Goal: Transaction & Acquisition: Purchase product/service

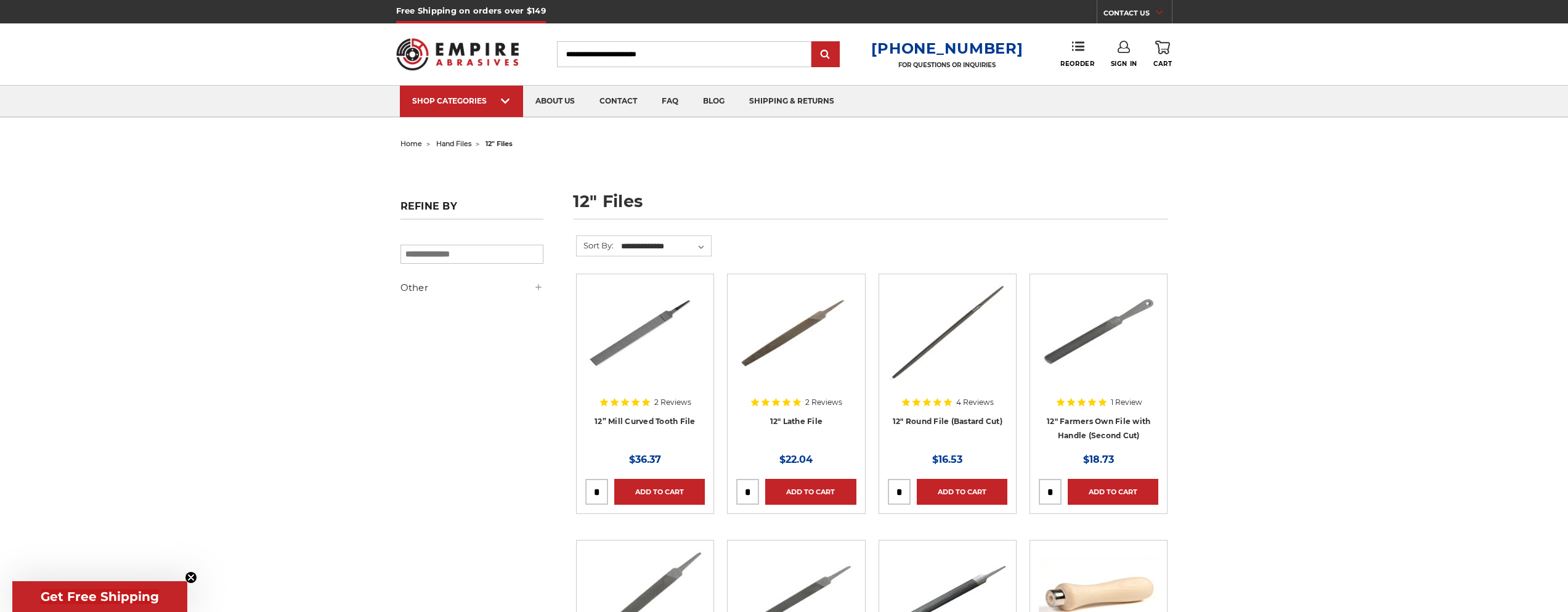
drag, startPoint x: 0, startPoint y: 0, endPoint x: 1062, endPoint y: 328, distance: 1111.5
click at [1062, 328] on img at bounding box center [1098, 332] width 119 height 99
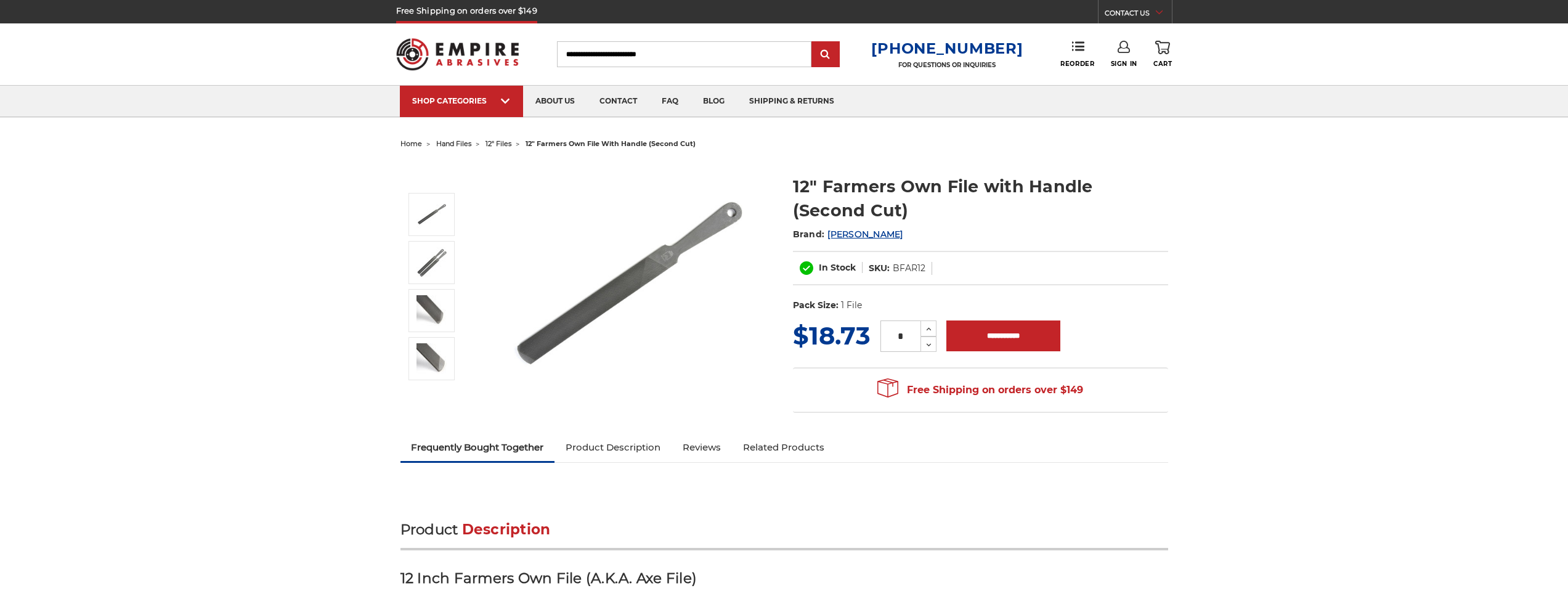
drag, startPoint x: 0, startPoint y: 0, endPoint x: 1074, endPoint y: 344, distance: 1127.7
click at [1074, 344] on div "MSRP: Was: Now: $18.73 (You save ) * Increase Quantity: Decrease Quantity:" at bounding box center [980, 336] width 376 height 36
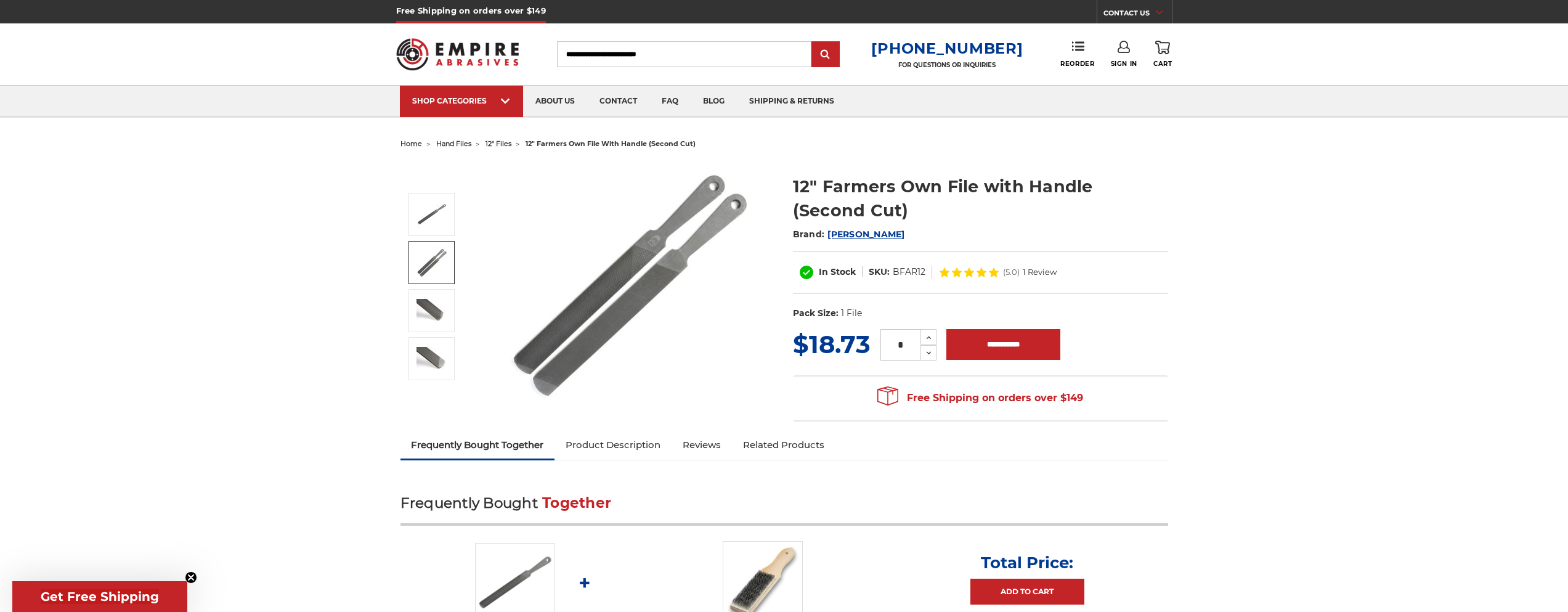
click at [423, 262] on img at bounding box center [432, 262] width 31 height 31
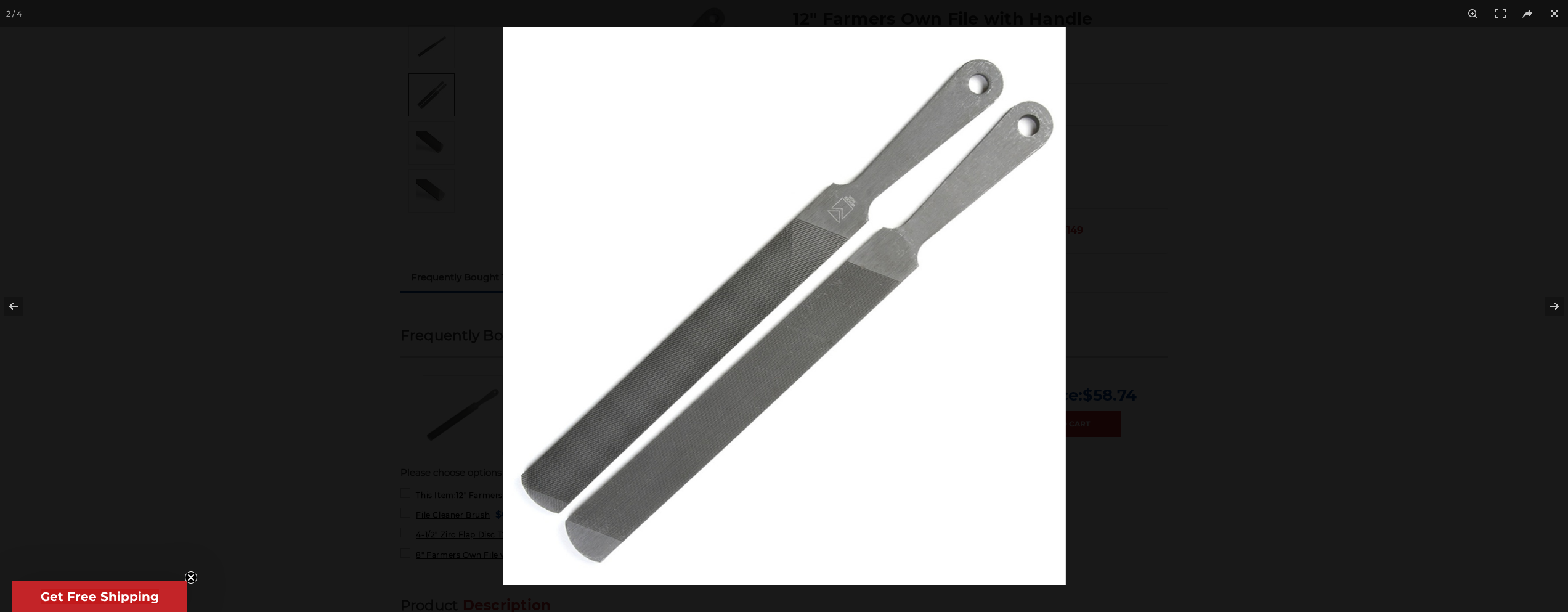
scroll to position [185, 0]
click at [1553, 305] on button at bounding box center [1547, 306] width 43 height 62
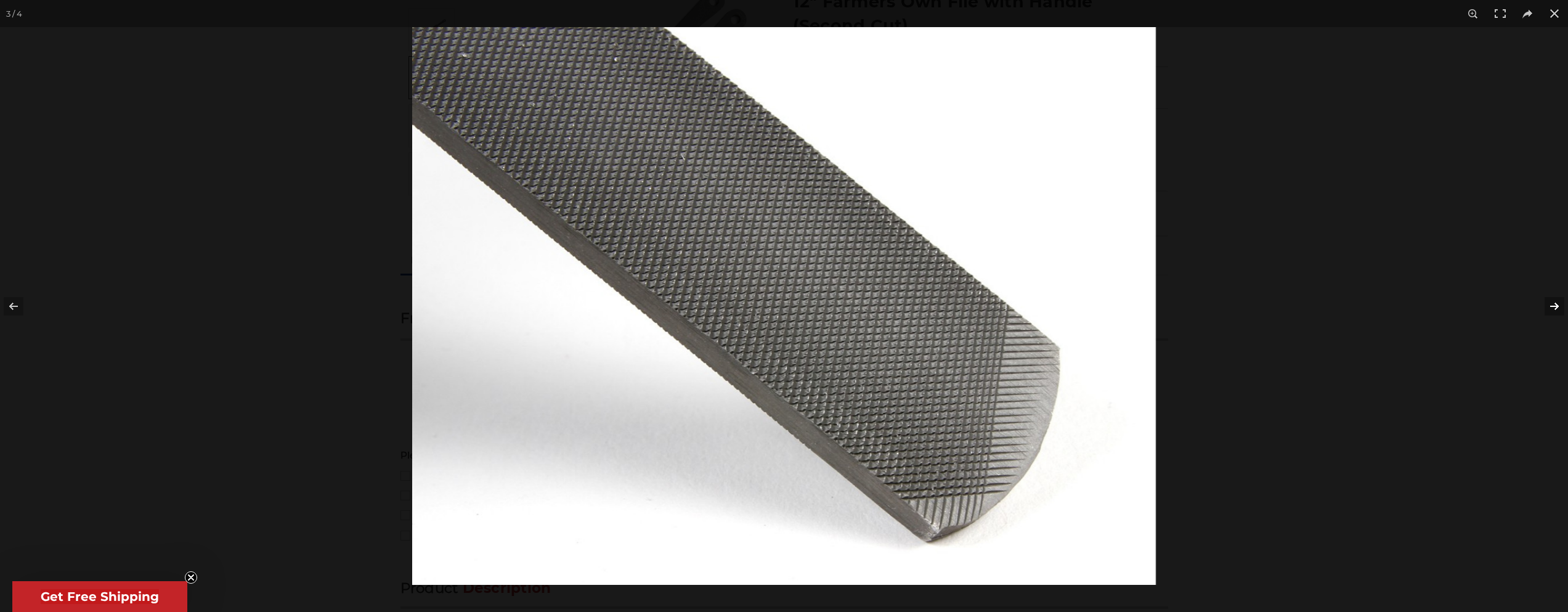
click at [1553, 305] on button at bounding box center [1547, 306] width 43 height 62
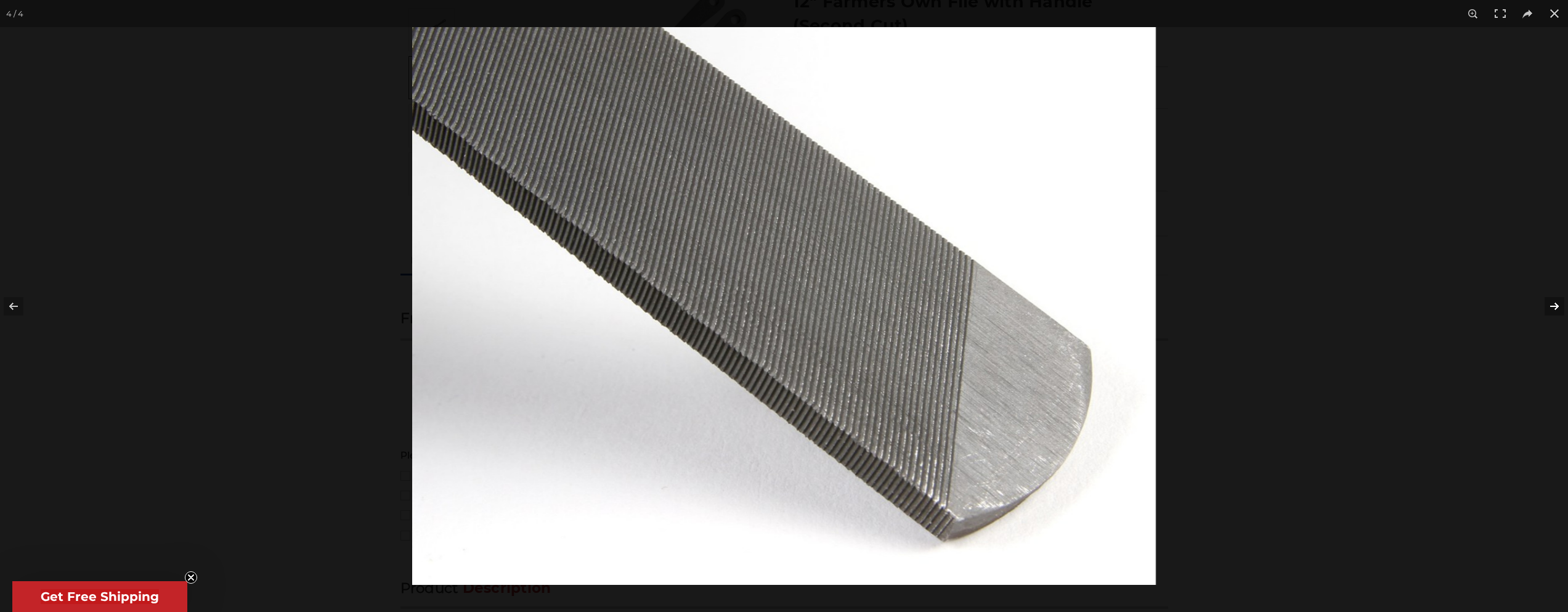
click at [1553, 305] on button at bounding box center [1547, 306] width 43 height 62
